Goal: Find specific page/section: Find specific page/section

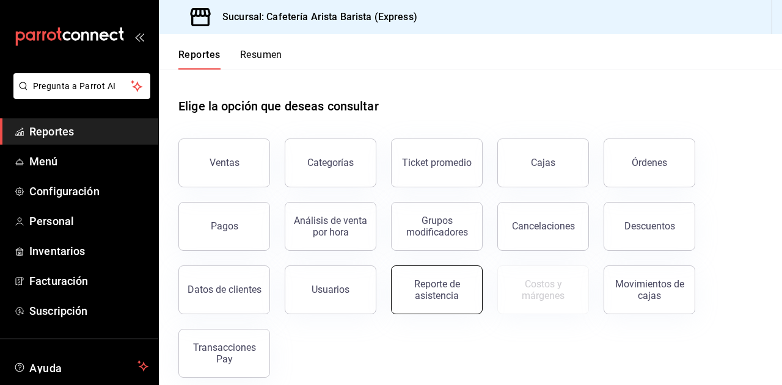
click at [407, 278] on button "Reporte de asistencia" at bounding box center [437, 290] width 92 height 49
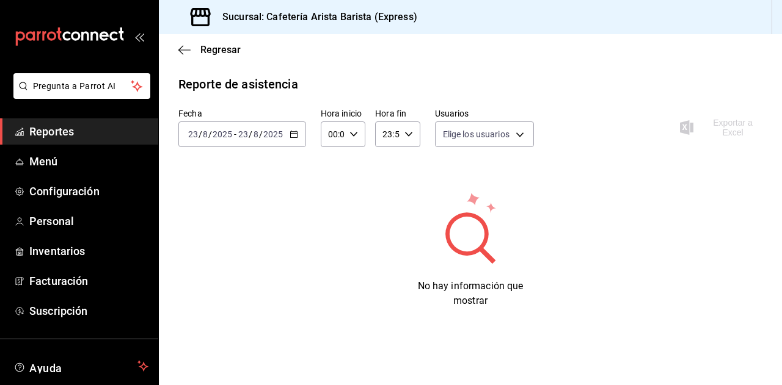
type input "cbea64f0-0ada-4160-b565-a308c5bde385,090cd857-3a4c-473d-9ddd-1846c529c52c,b0a10…"
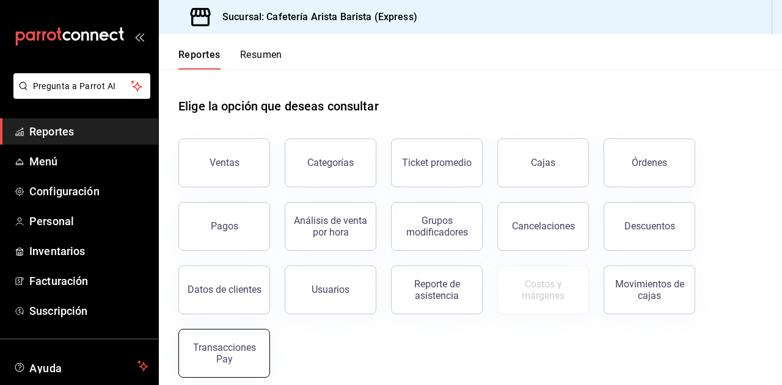
click at [235, 358] on div "Transacciones Pay" at bounding box center [224, 353] width 76 height 23
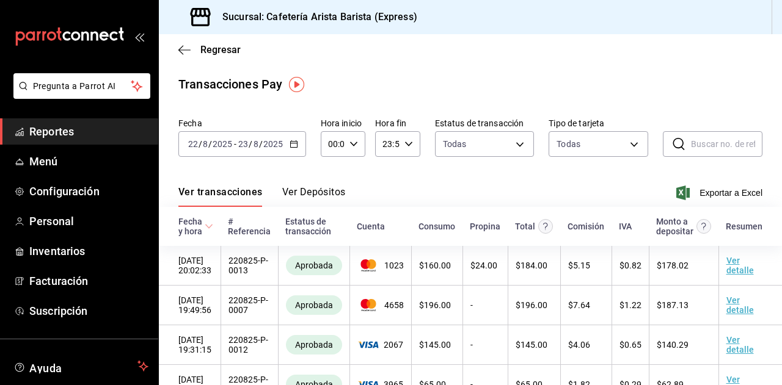
click at [329, 200] on button "Ver Depósitos" at bounding box center [314, 196] width 64 height 21
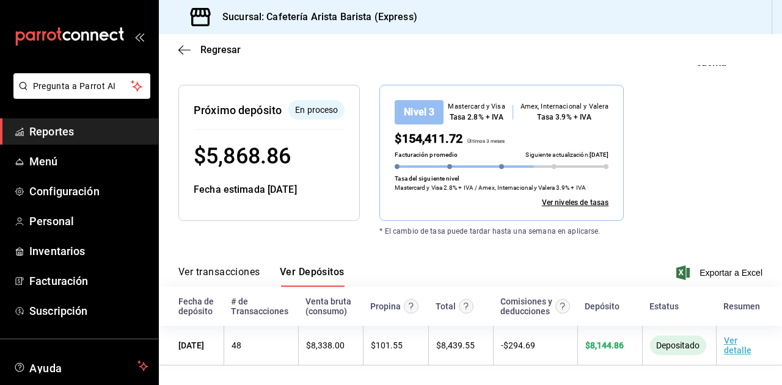
scroll to position [130, 0]
click at [454, 235] on div "Depósitos Pay El número de transacciones corresponde todas las transacciones ge…" at bounding box center [470, 162] width 623 height 408
